Goal: Information Seeking & Learning: Learn about a topic

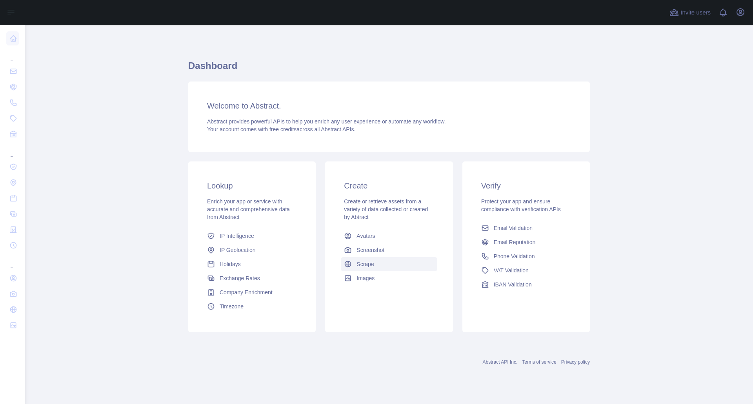
click at [363, 263] on span "Scrape" at bounding box center [365, 265] width 17 height 8
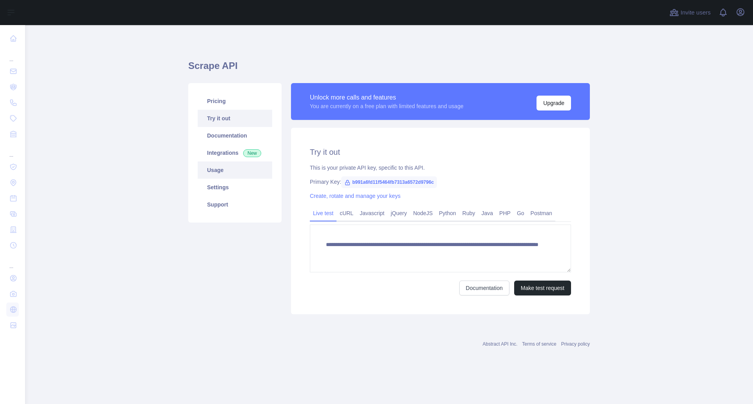
click at [221, 170] on link "Usage" at bounding box center [235, 170] width 75 height 17
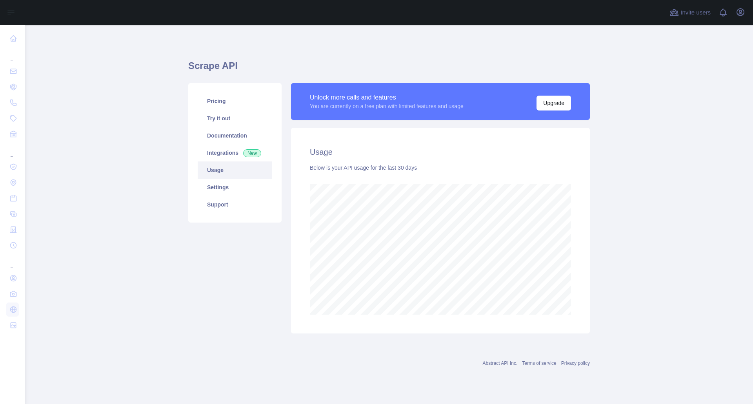
scroll to position [379, 728]
click at [204, 179] on link "Usage" at bounding box center [235, 170] width 75 height 17
click at [220, 107] on link "Pricing" at bounding box center [235, 101] width 75 height 17
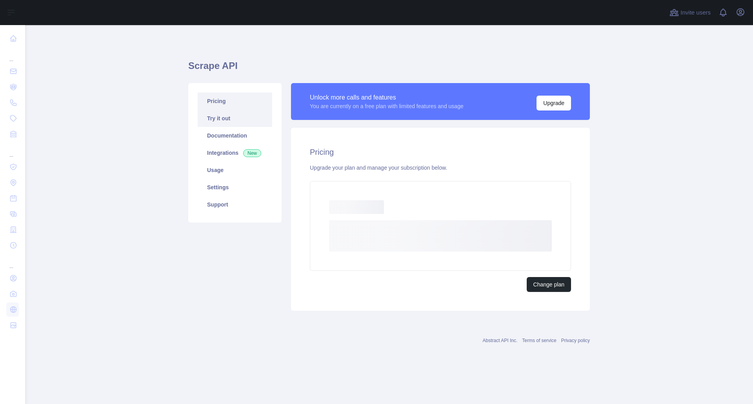
click at [228, 121] on link "Try it out" at bounding box center [235, 118] width 75 height 17
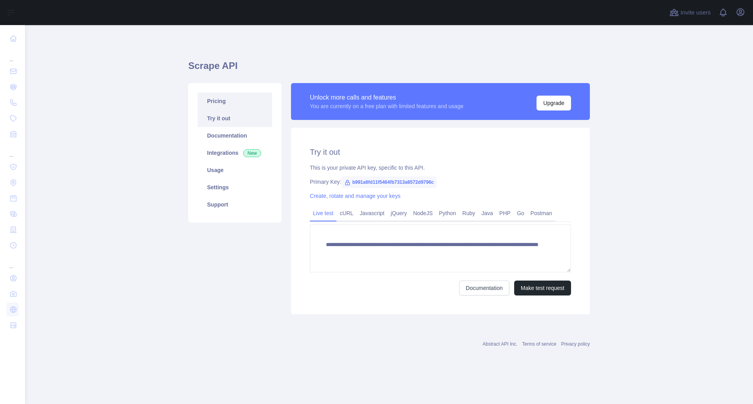
click at [227, 107] on link "Pricing" at bounding box center [235, 101] width 75 height 17
